Goal: Task Accomplishment & Management: Use online tool/utility

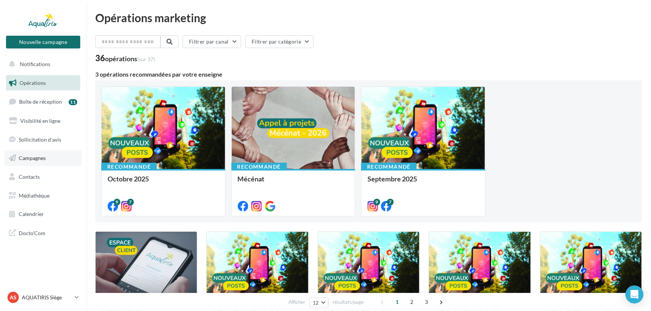
click at [53, 161] on link "Campagnes" at bounding box center [43, 158] width 77 height 16
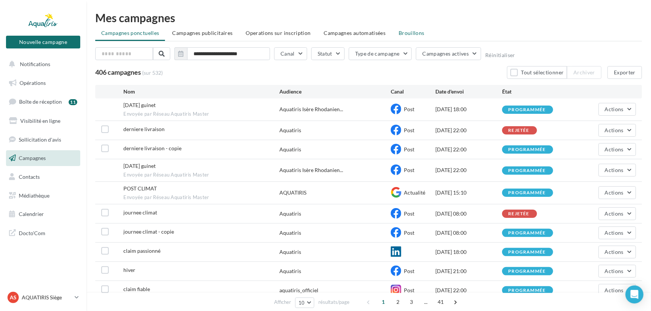
click at [411, 32] on span "Brouillons" at bounding box center [412, 33] width 26 height 6
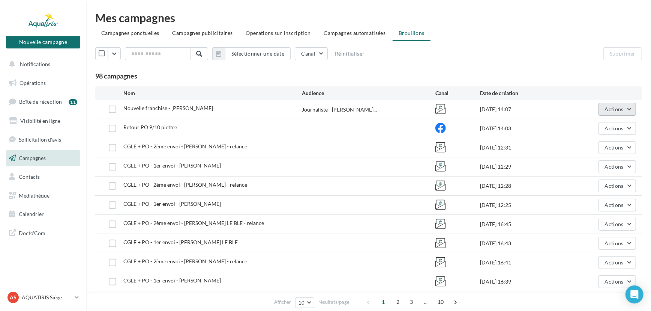
click at [619, 104] on button "Actions" at bounding box center [618, 109] width 38 height 13
click at [600, 122] on button "Editer" at bounding box center [598, 127] width 75 height 20
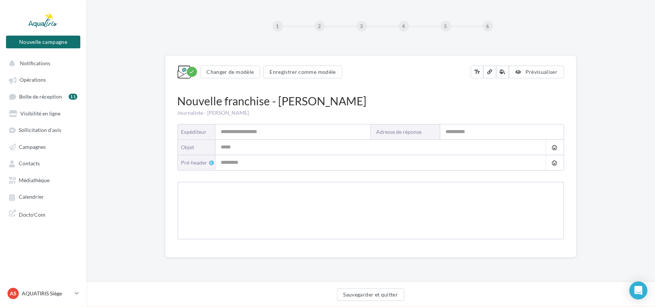
type input "*********"
type input "**********"
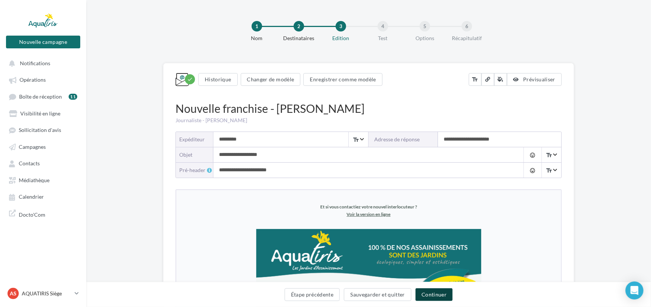
click at [432, 292] on button "Continuer" at bounding box center [434, 295] width 37 height 13
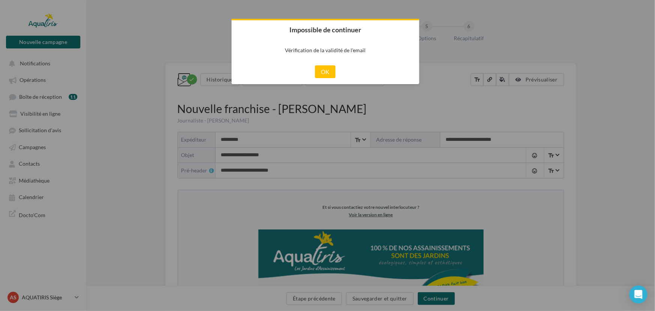
click at [335, 65] on div "OK" at bounding box center [325, 71] width 21 height 13
drag, startPoint x: 325, startPoint y: 68, endPoint x: 330, endPoint y: 71, distance: 6.2
click at [325, 68] on button "OK" at bounding box center [325, 71] width 21 height 13
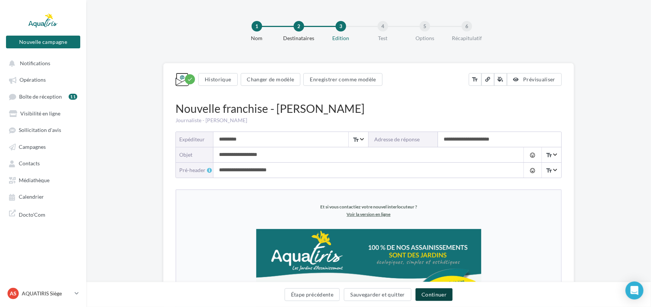
drag, startPoint x: 435, startPoint y: 300, endPoint x: 454, endPoint y: 251, distance: 53.1
click at [435, 300] on button "Continuer" at bounding box center [434, 295] width 37 height 13
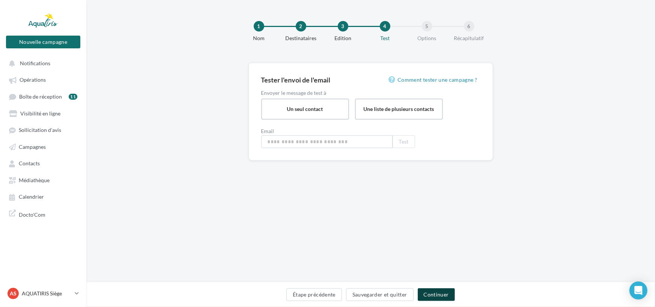
click at [445, 295] on button "Continuer" at bounding box center [436, 295] width 37 height 13
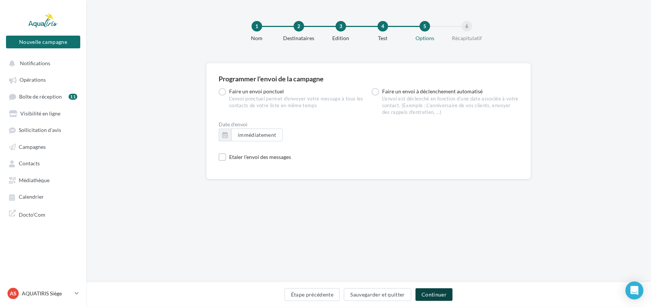
click at [442, 293] on button "Continuer" at bounding box center [434, 295] width 37 height 13
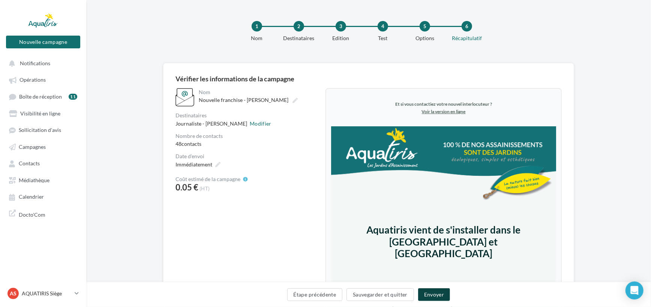
click at [439, 299] on button "Envoyer" at bounding box center [434, 295] width 32 height 13
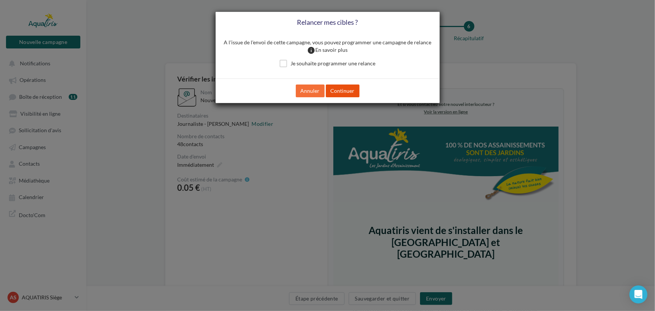
click at [344, 93] on button "Continuer" at bounding box center [343, 90] width 34 height 13
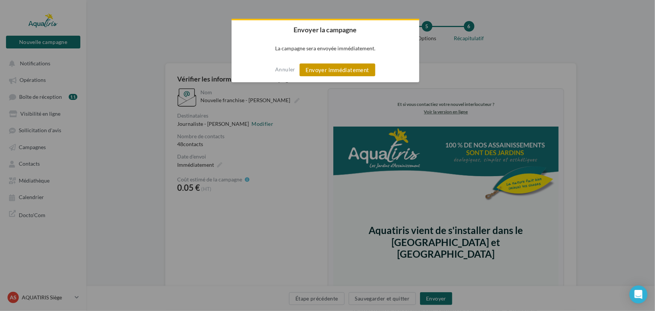
click at [345, 74] on button "Envoyer immédiatement" at bounding box center [337, 69] width 76 height 13
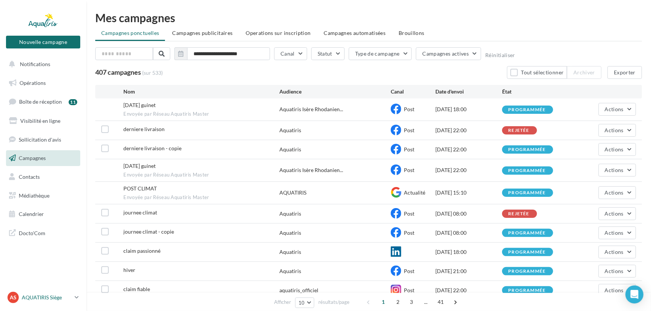
click at [51, 296] on p "AQUATIRIS Siège" at bounding box center [47, 297] width 50 height 8
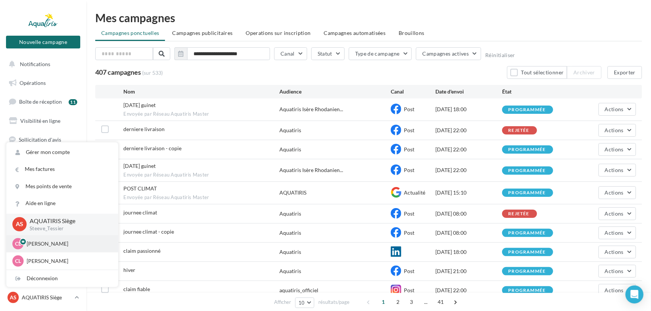
click at [60, 247] on p "Chloé Lallée" at bounding box center [68, 244] width 83 height 8
